Goal: Task Accomplishment & Management: Complete application form

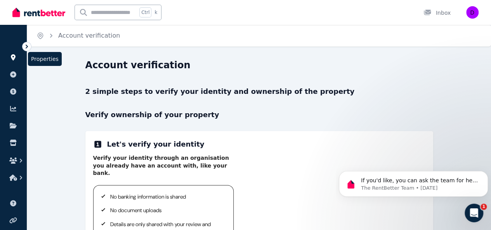
click at [14, 59] on icon at bounding box center [13, 57] width 5 height 6
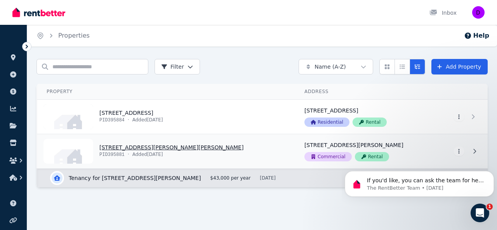
click at [167, 151] on link "View property details" at bounding box center [166, 151] width 258 height 34
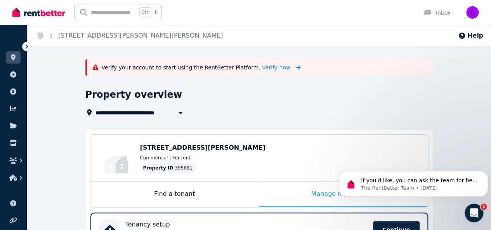
click at [262, 66] on span "Verify now" at bounding box center [276, 68] width 28 height 8
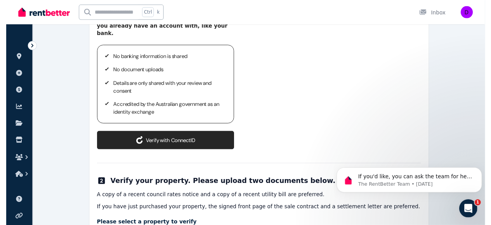
scroll to position [134, 0]
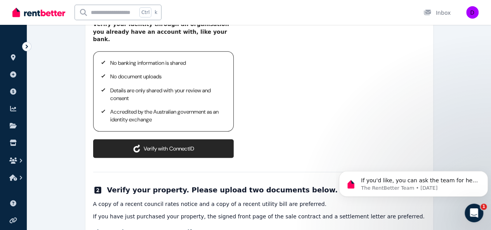
click at [188, 139] on button "Verify with ConnectID" at bounding box center [163, 148] width 141 height 19
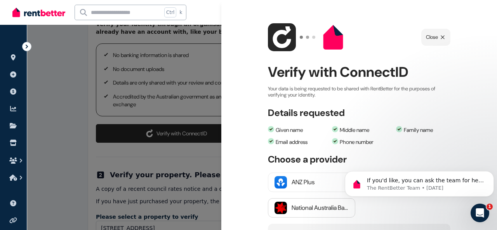
click at [315, 207] on div "National Australia Bank" at bounding box center [320, 208] width 57 height 9
